Goal: Register for event/course

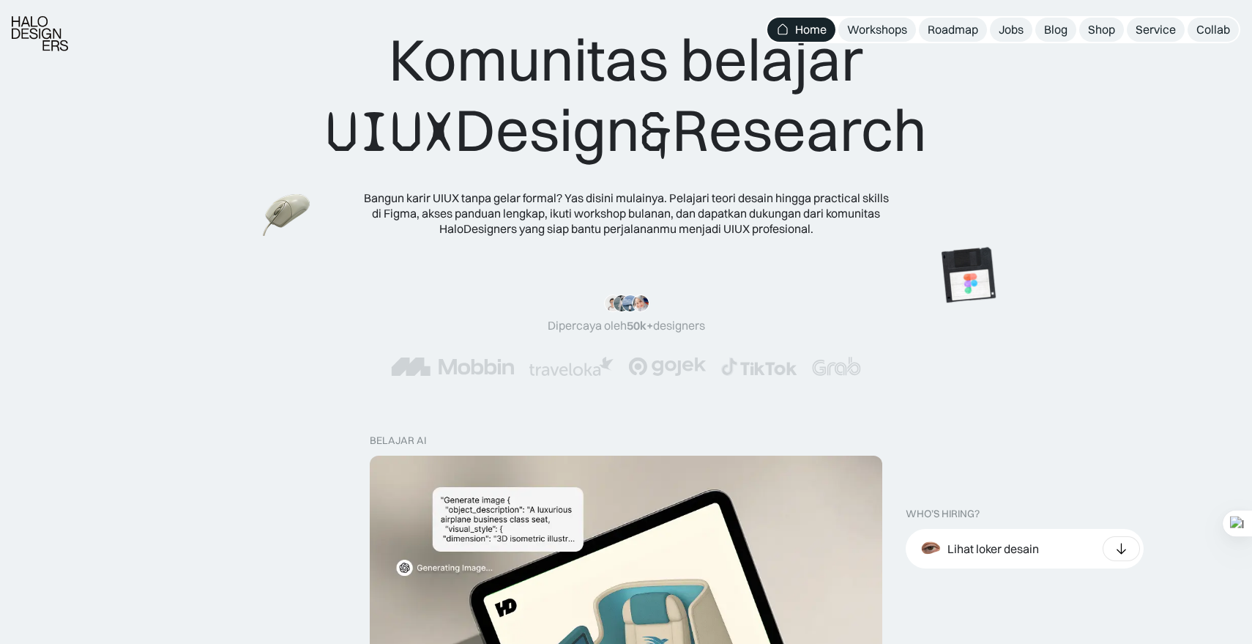
scroll to position [32, 0]
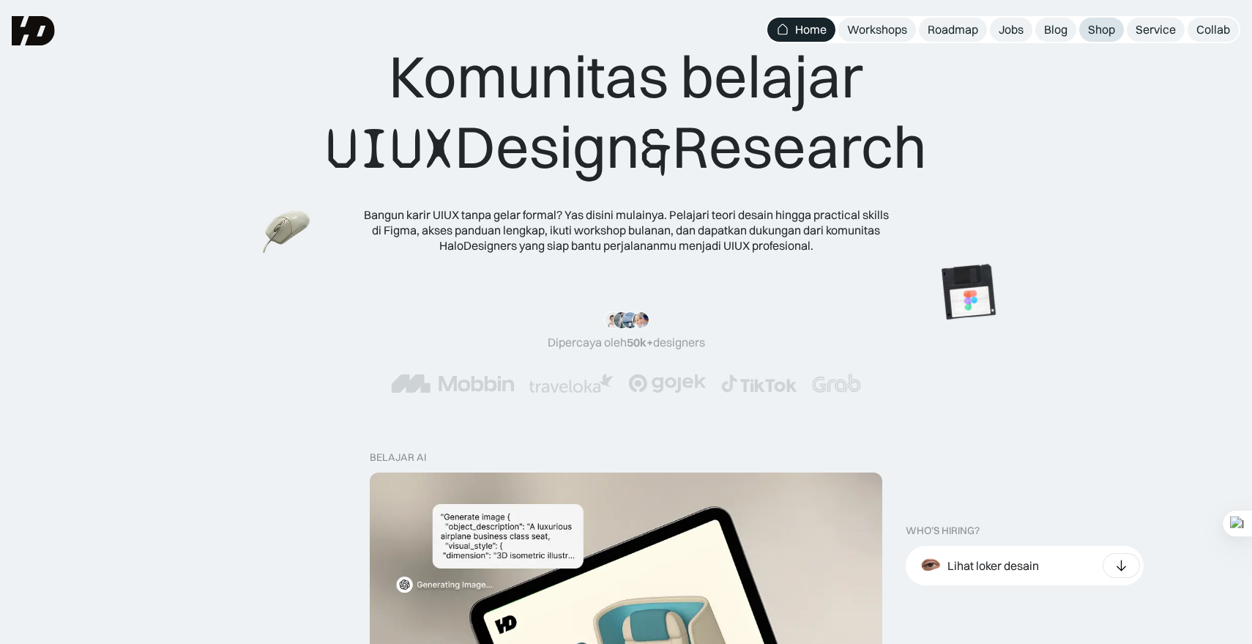
click at [1111, 29] on div "Shop" at bounding box center [1101, 29] width 27 height 15
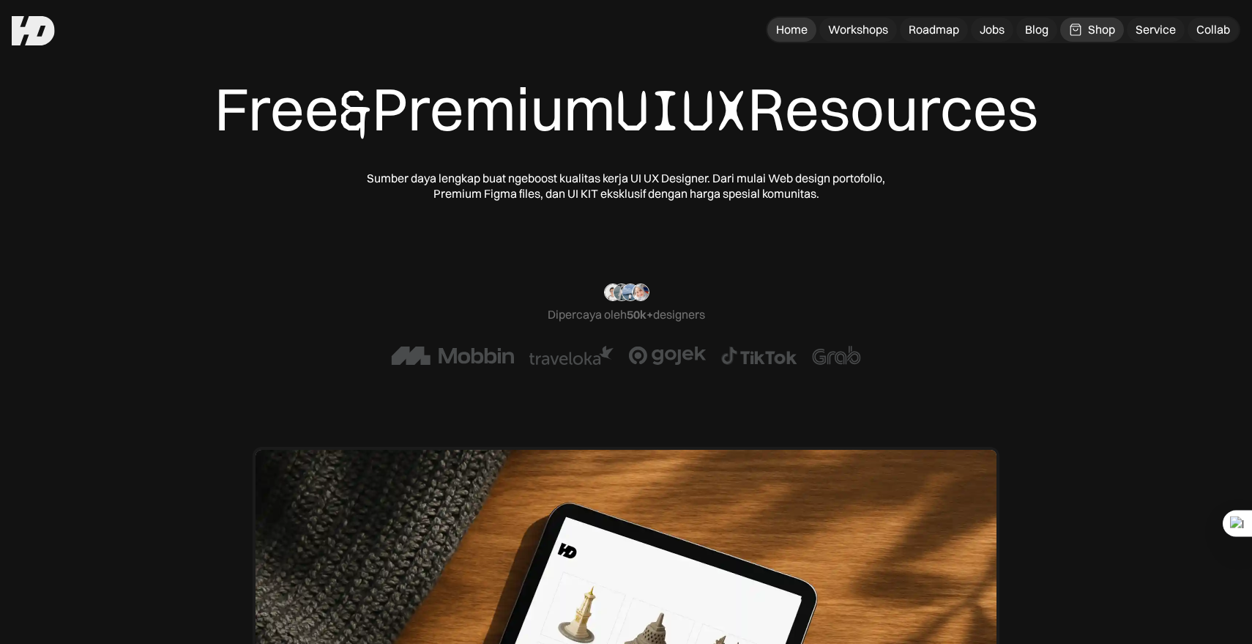
click at [789, 26] on div "Home" at bounding box center [791, 29] width 31 height 15
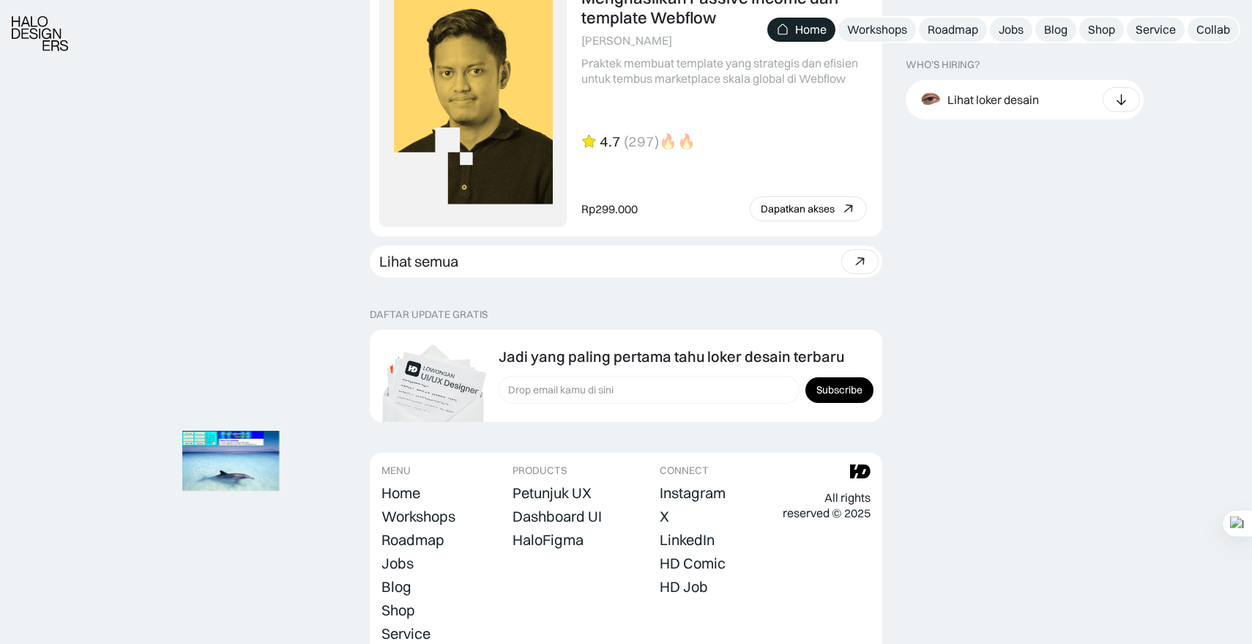
scroll to position [4100, 0]
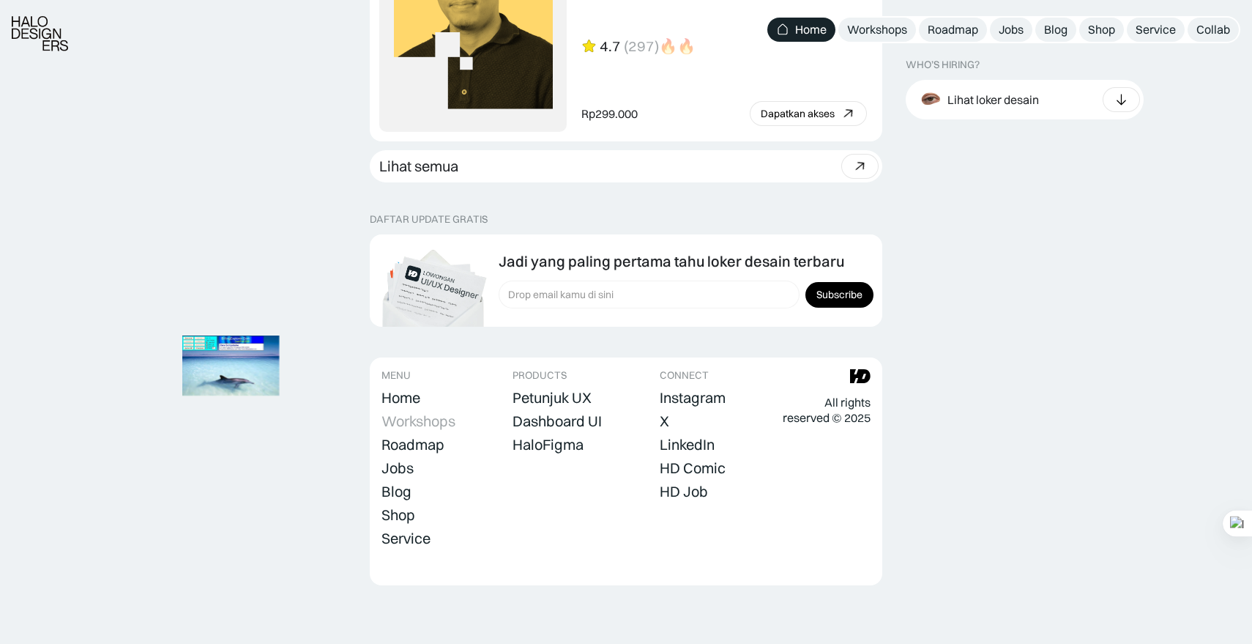
click at [425, 425] on div "Workshops" at bounding box center [418, 421] width 74 height 18
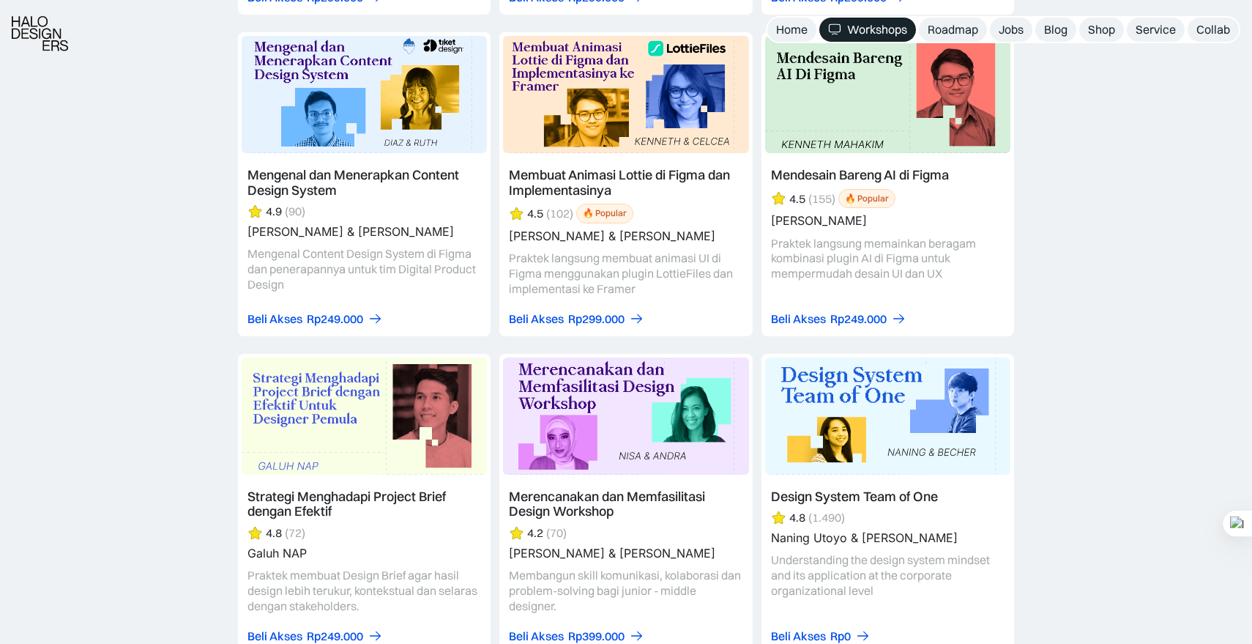
scroll to position [2329, 0]
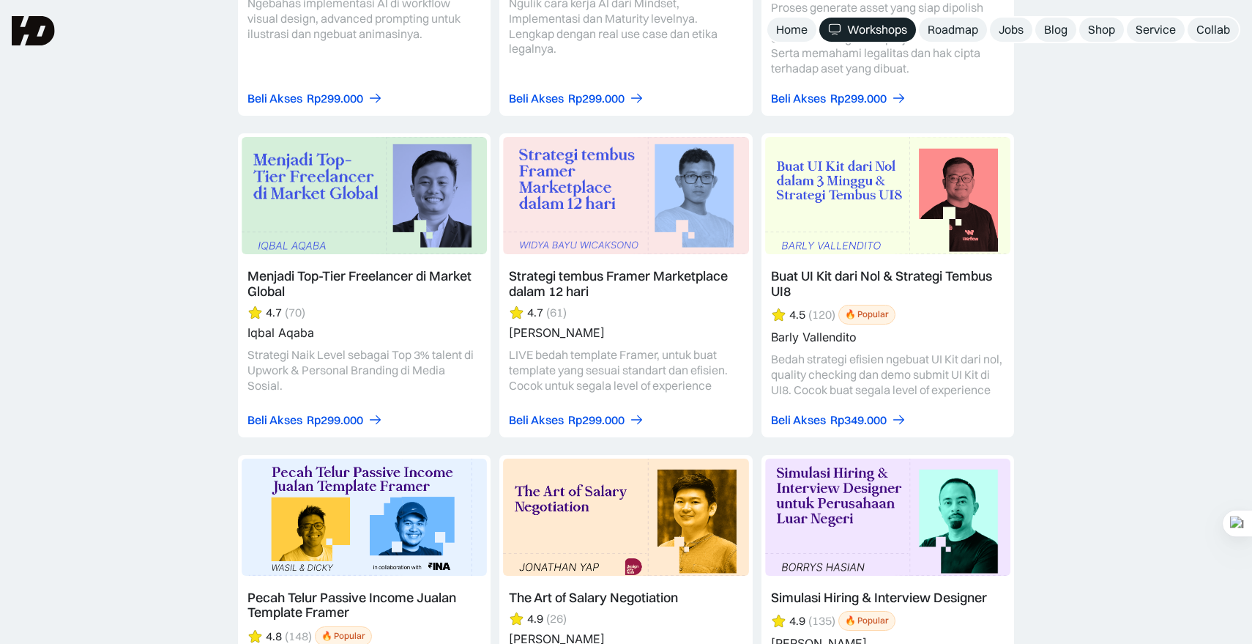
click at [843, 261] on link at bounding box center [887, 285] width 253 height 304
